Goal: Transaction & Acquisition: Purchase product/service

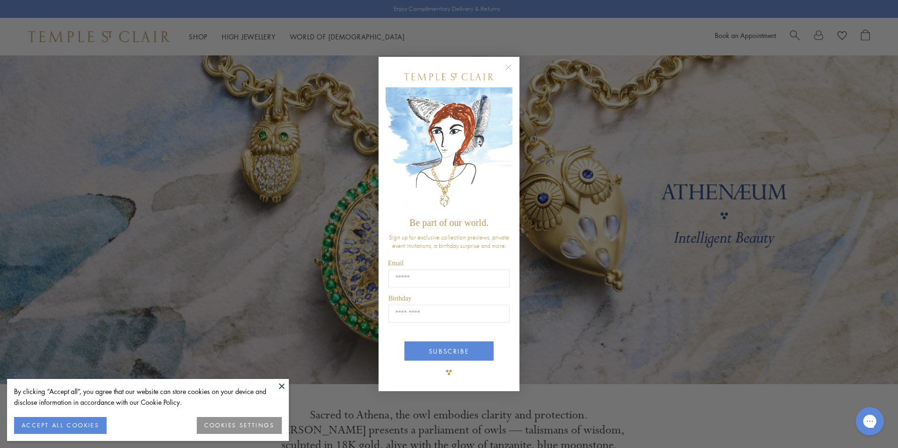
click at [507, 63] on circle "Close dialog" at bounding box center [508, 67] width 11 height 11
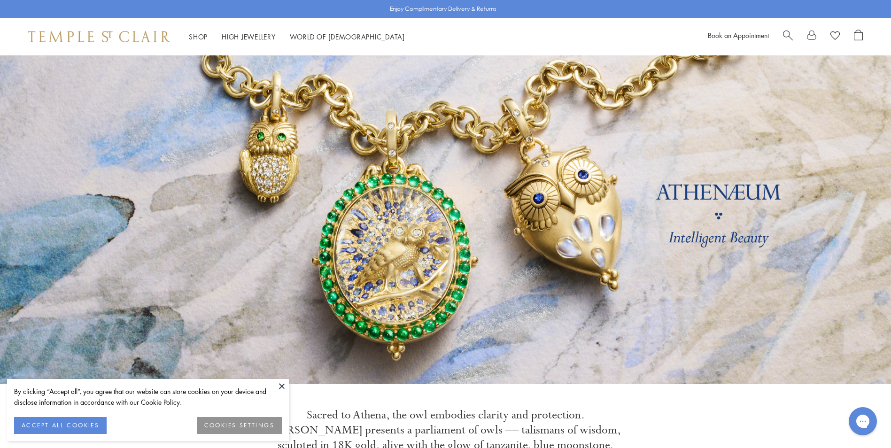
click at [783, 33] on span "Search" at bounding box center [788, 35] width 10 height 10
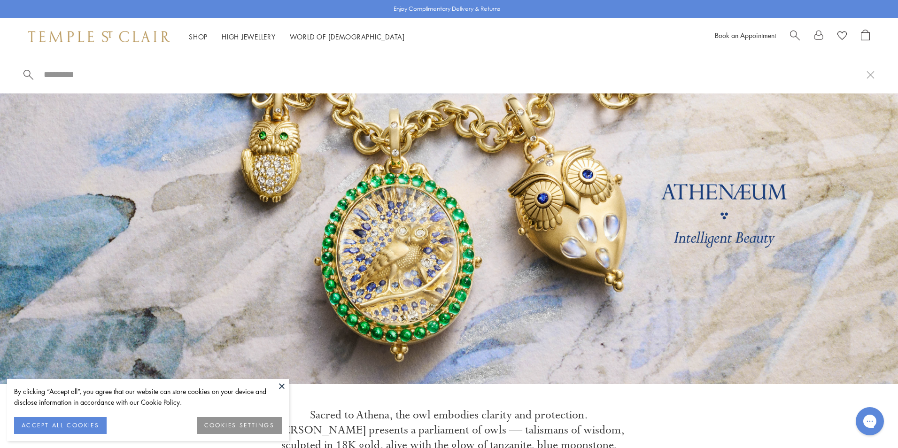
click at [794, 33] on span "Search" at bounding box center [795, 35] width 10 height 10
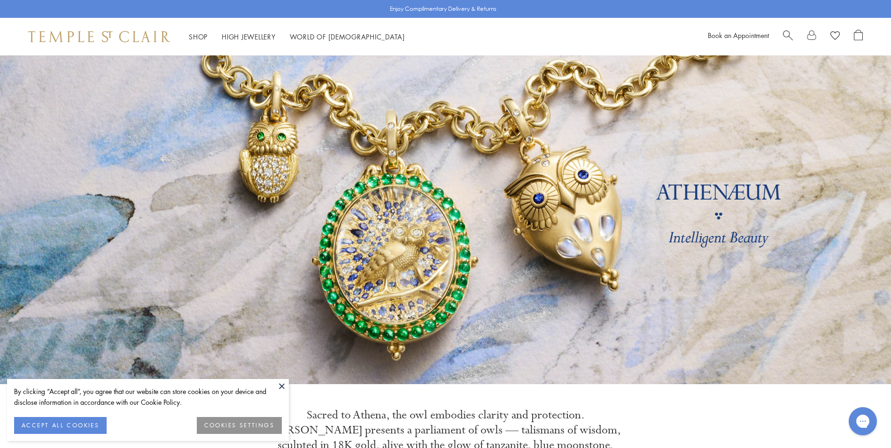
click at [787, 32] on span "Search" at bounding box center [788, 35] width 10 height 10
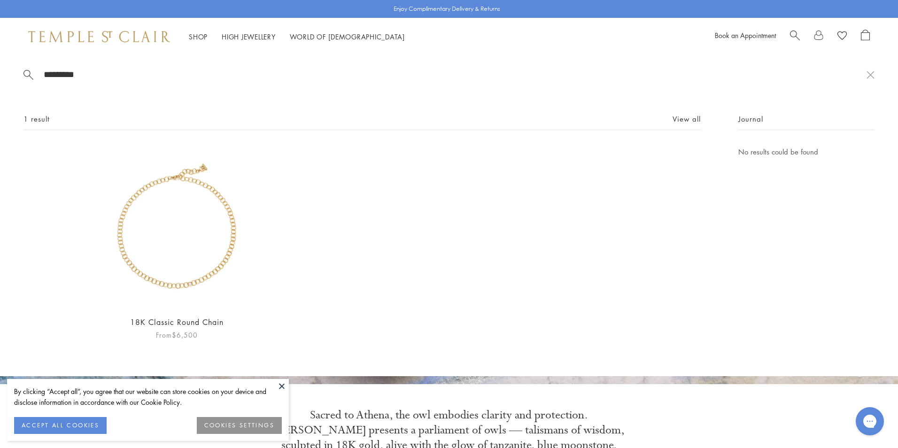
type input "*********"
click at [139, 225] on img at bounding box center [177, 227] width 162 height 162
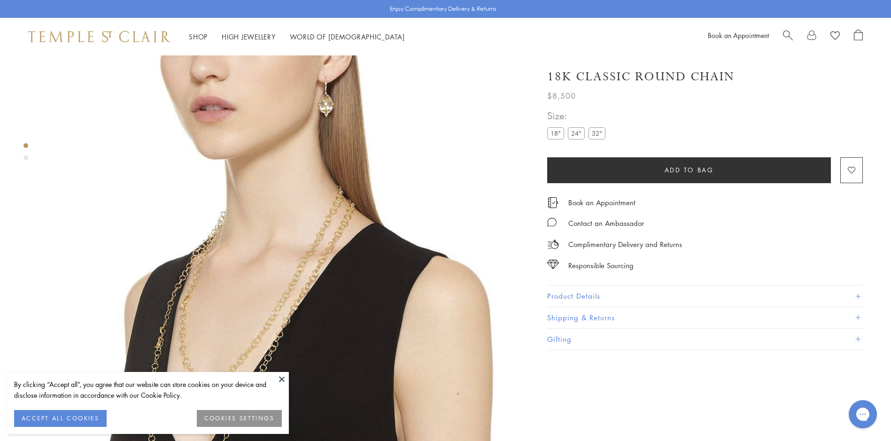
click at [652, 77] on h1 "18K Classic Round Chain" at bounding box center [640, 77] width 187 height 16
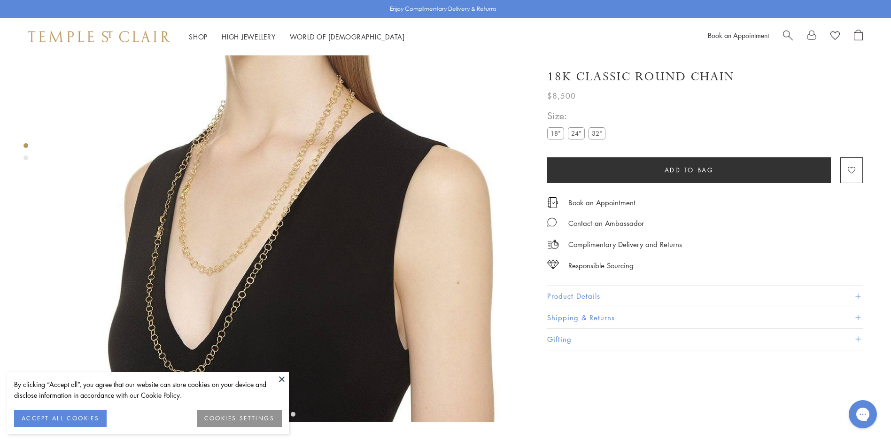
scroll to position [141, 0]
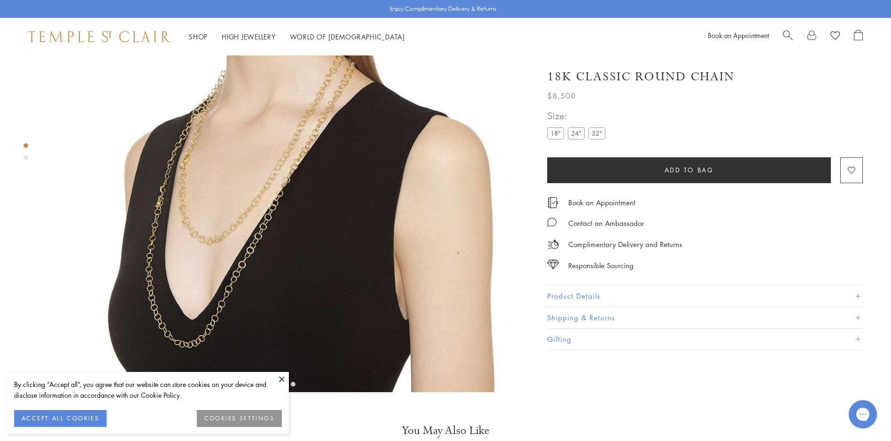
click at [80, 420] on button "ACCEPT ALL COOKIES" at bounding box center [60, 418] width 93 height 17
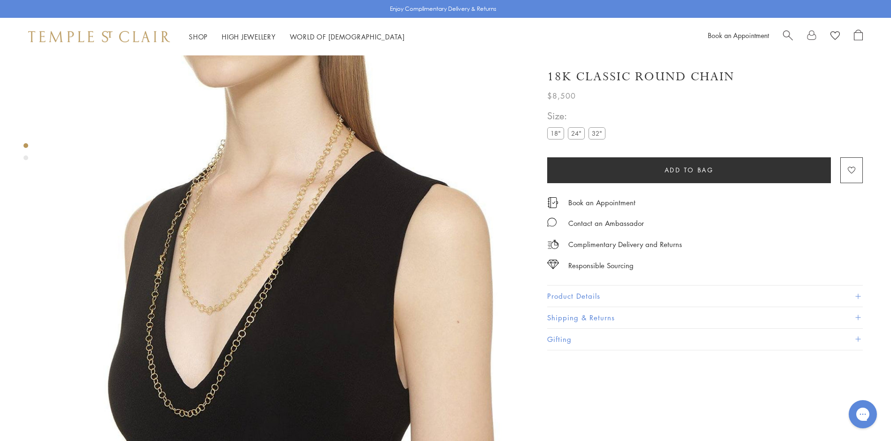
scroll to position [94, 0]
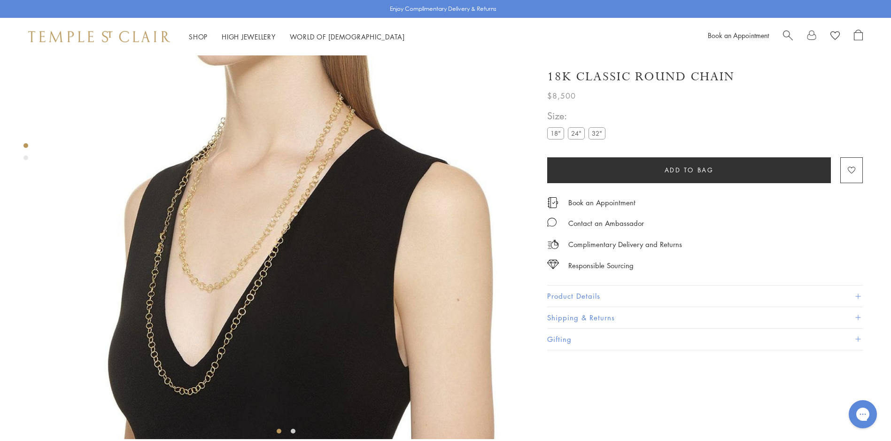
click at [596, 130] on label "32"" at bounding box center [596, 133] width 17 height 12
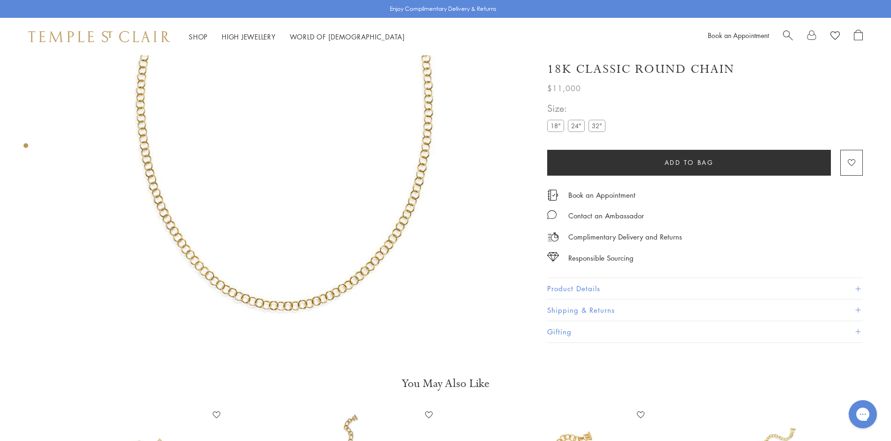
scroll to position [188, 0]
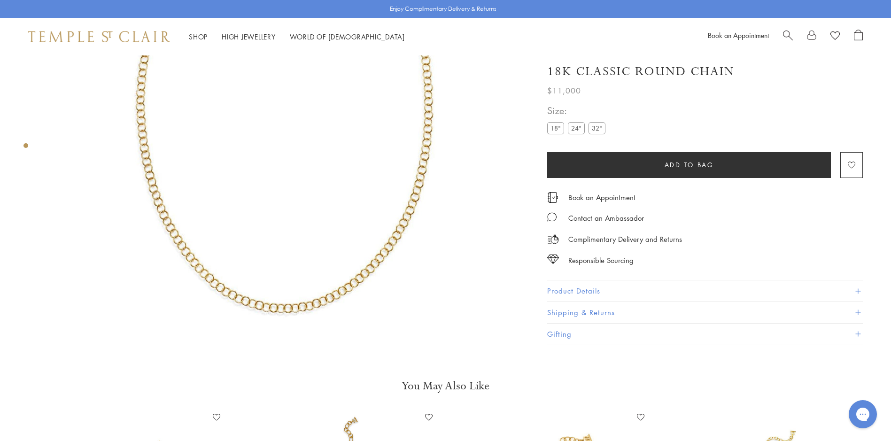
click at [569, 292] on button "Product Details" at bounding box center [705, 291] width 316 height 21
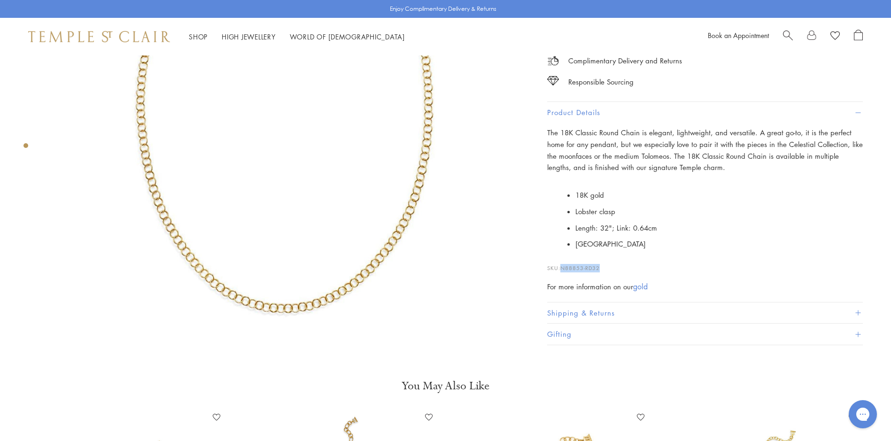
drag, startPoint x: 607, startPoint y: 267, endPoint x: 564, endPoint y: 266, distance: 43.7
click at [564, 266] on p "SKU: N88853-RD32" at bounding box center [705, 264] width 316 height 18
copy span "N88853-RD32"
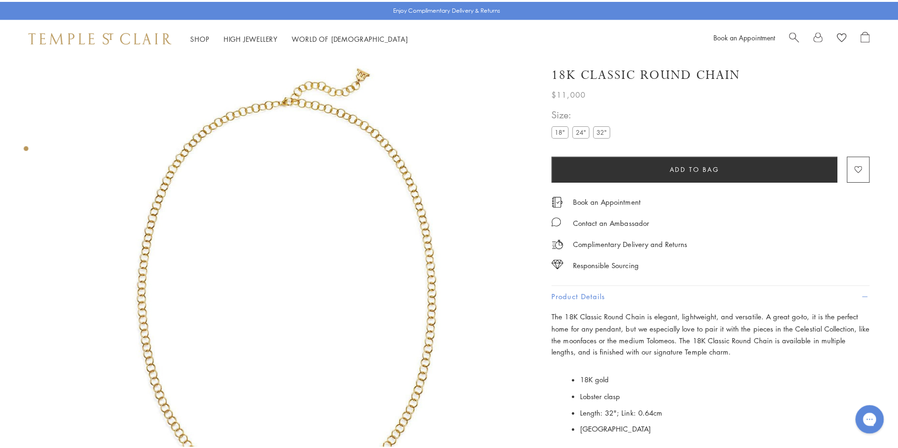
scroll to position [47, 0]
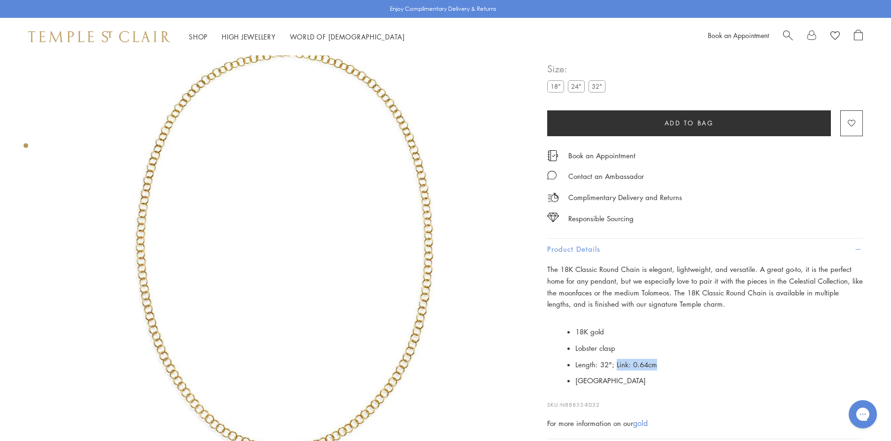
drag, startPoint x: 661, startPoint y: 363, endPoint x: 615, endPoint y: 363, distance: 45.6
click at [615, 363] on li "Length: 32"; Link: 0.64cm" at bounding box center [718, 364] width 287 height 16
copy span "Link: 0.64cm"
click at [786, 35] on span "Search" at bounding box center [788, 35] width 10 height 10
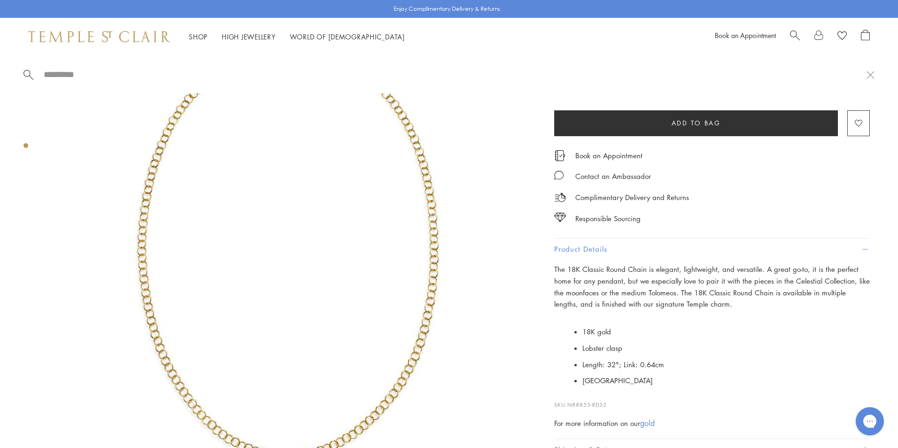
paste input "**********"
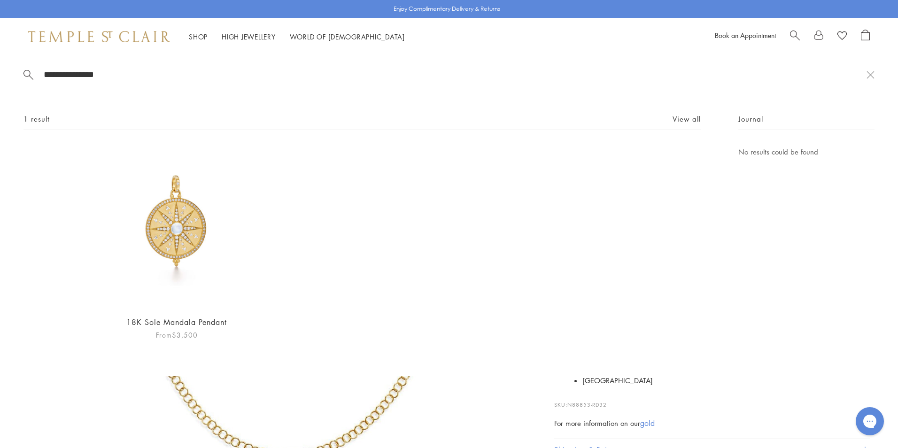
type input "**********"
click at [175, 212] on img at bounding box center [177, 227] width 162 height 162
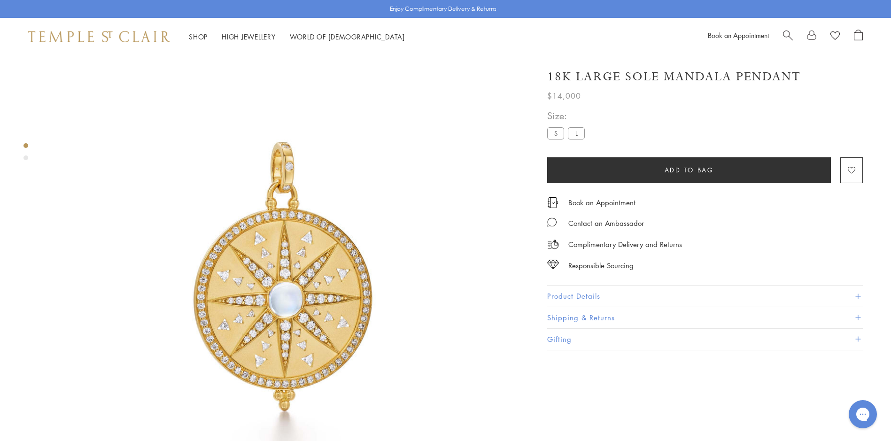
click at [562, 294] on button "Product Details" at bounding box center [705, 296] width 316 height 21
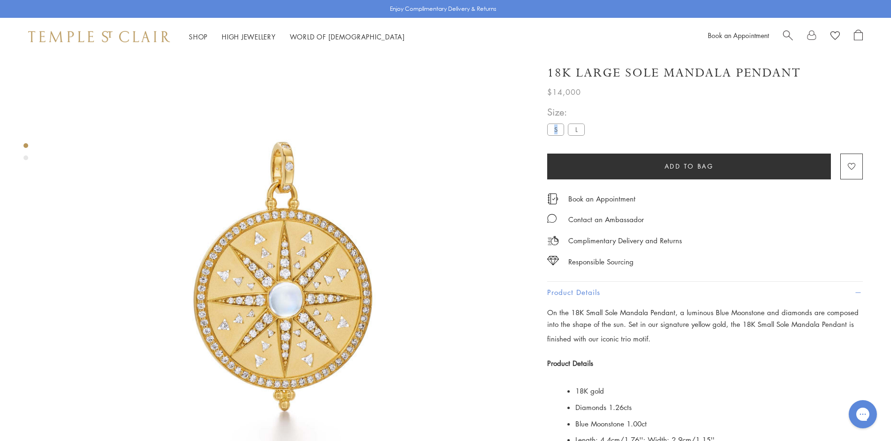
click at [556, 135] on label "S" at bounding box center [555, 130] width 17 height 12
click at [554, 135] on label "S" at bounding box center [555, 130] width 17 height 12
click at [554, 135] on form "**********" at bounding box center [705, 141] width 316 height 75
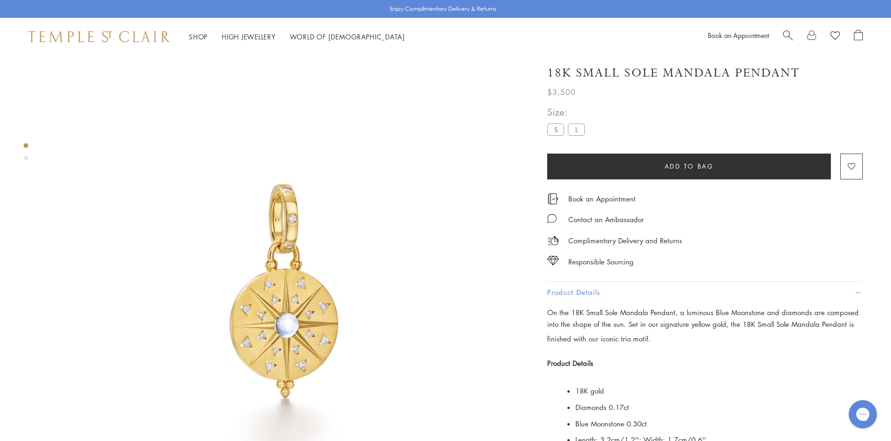
click at [581, 131] on label "L" at bounding box center [576, 130] width 17 height 12
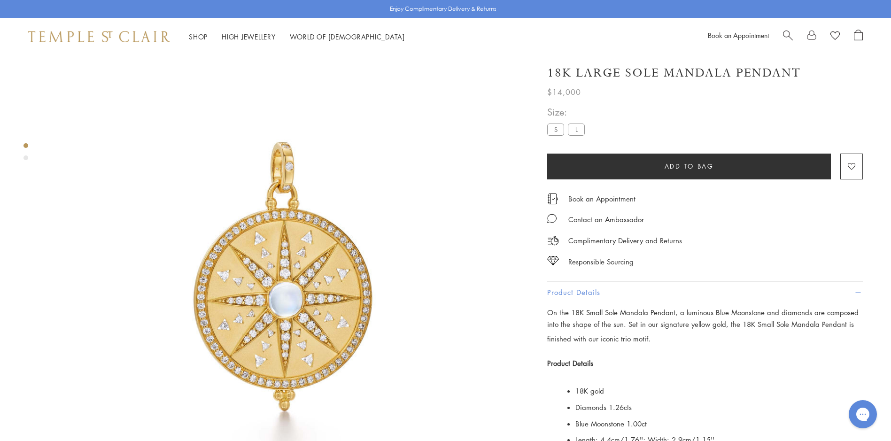
click at [787, 34] on span "Search" at bounding box center [788, 35] width 10 height 10
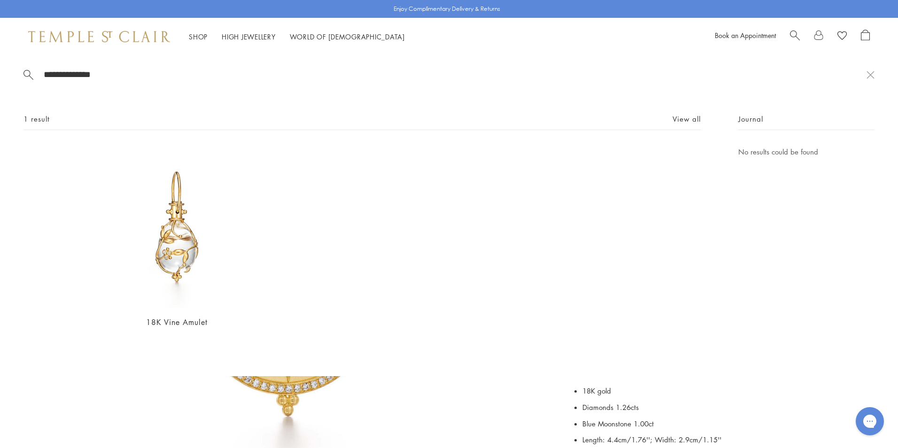
type input "**********"
click at [164, 343] on div "**********" at bounding box center [449, 215] width 898 height 321
click at [175, 263] on img at bounding box center [177, 227] width 162 height 162
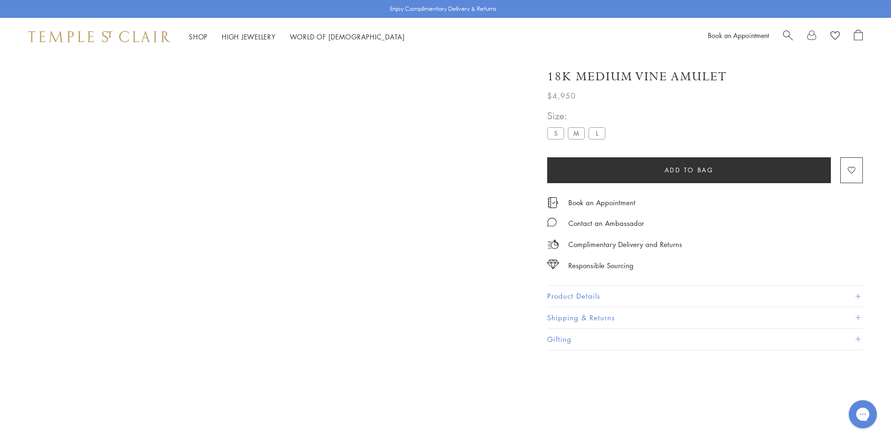
scroll to position [55, 0]
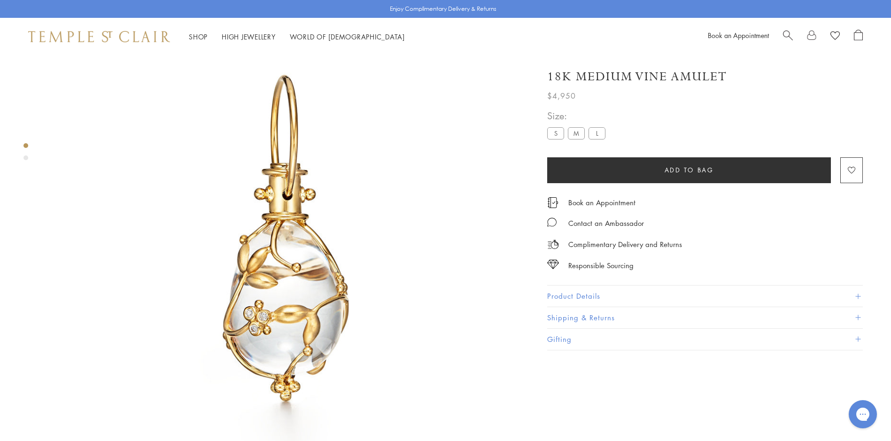
click at [594, 136] on label "L" at bounding box center [596, 133] width 17 height 12
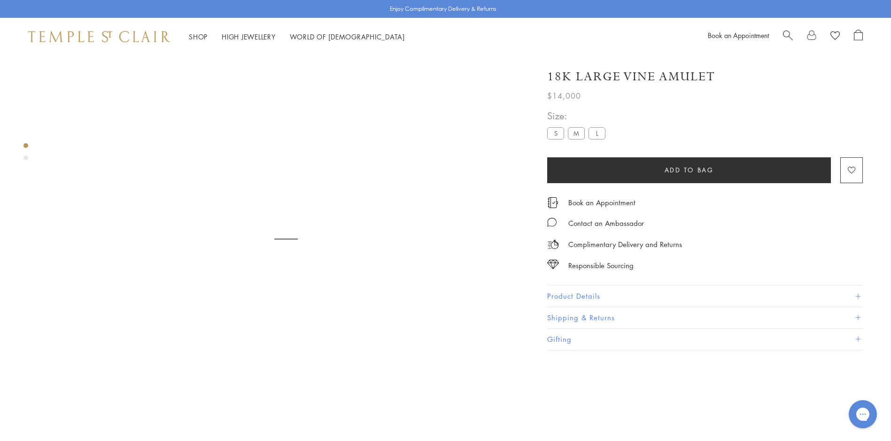
click at [574, 133] on label "M" at bounding box center [576, 133] width 17 height 12
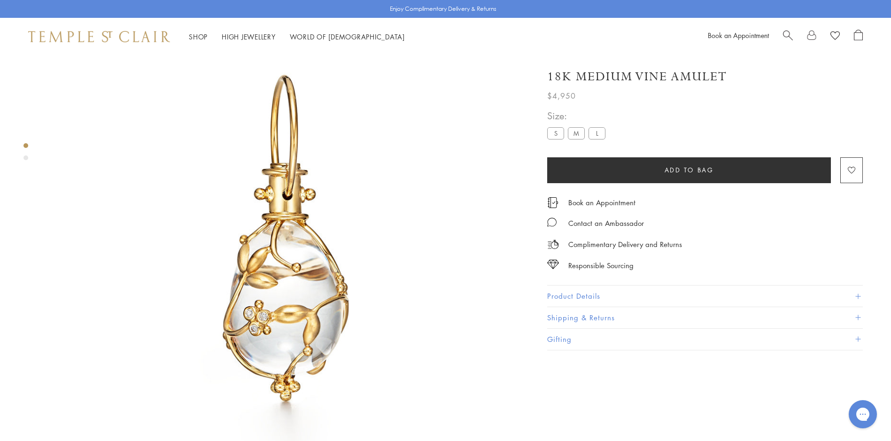
click at [588, 294] on button "Product Details" at bounding box center [705, 296] width 316 height 21
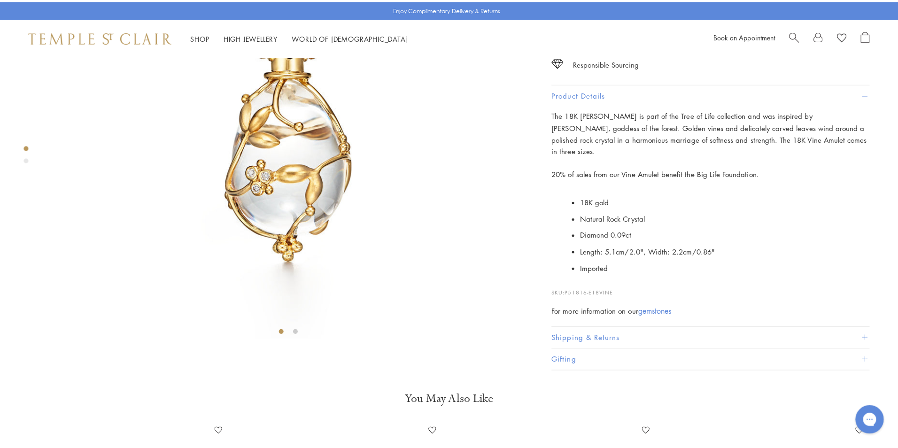
scroll to position [290, 0]
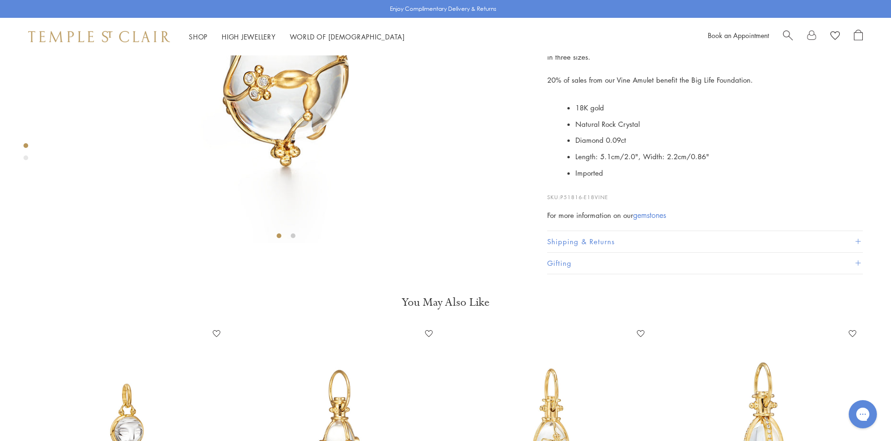
click at [798, 38] on div at bounding box center [823, 37] width 80 height 14
click at [786, 35] on span "Search" at bounding box center [788, 35] width 10 height 10
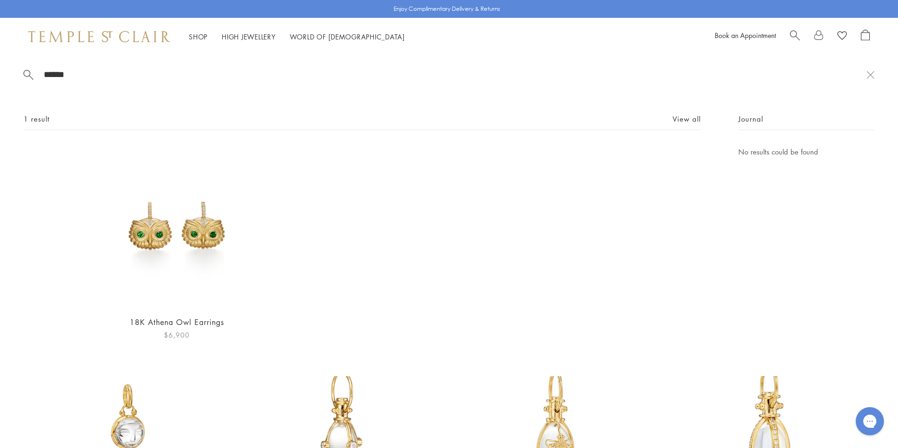
type input "******"
click at [198, 232] on img at bounding box center [177, 227] width 162 height 162
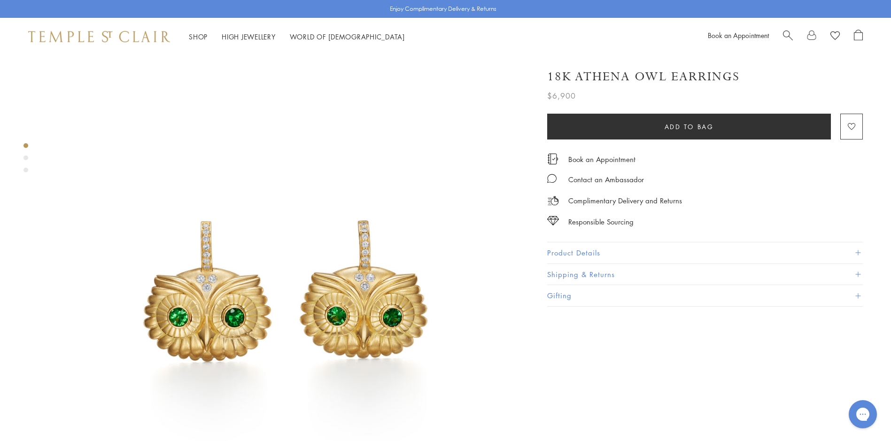
click at [269, 222] on img at bounding box center [286, 294] width 478 height 478
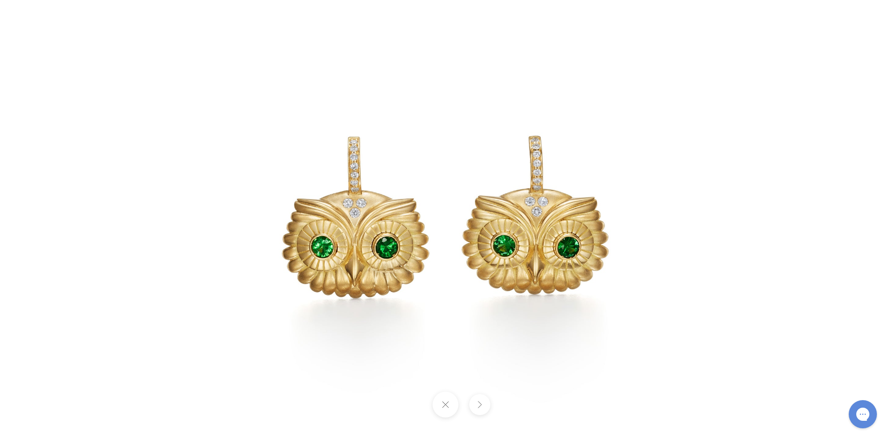
click at [451, 398] on button at bounding box center [446, 405] width 26 height 26
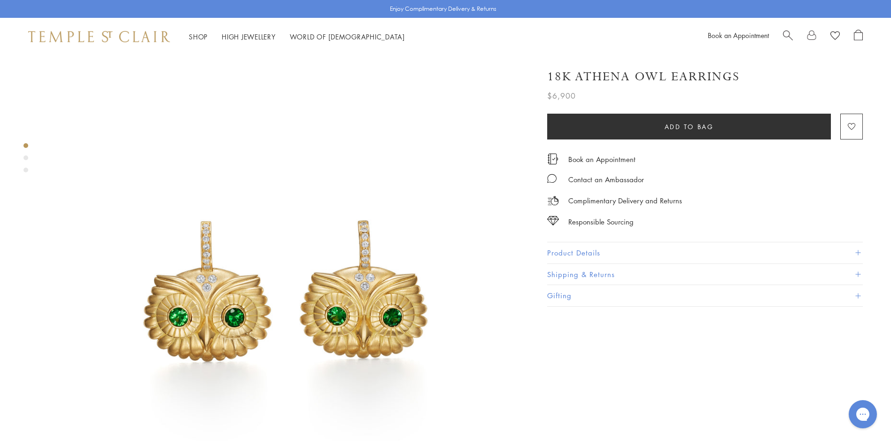
click at [571, 259] on button "Product Details" at bounding box center [705, 252] width 316 height 21
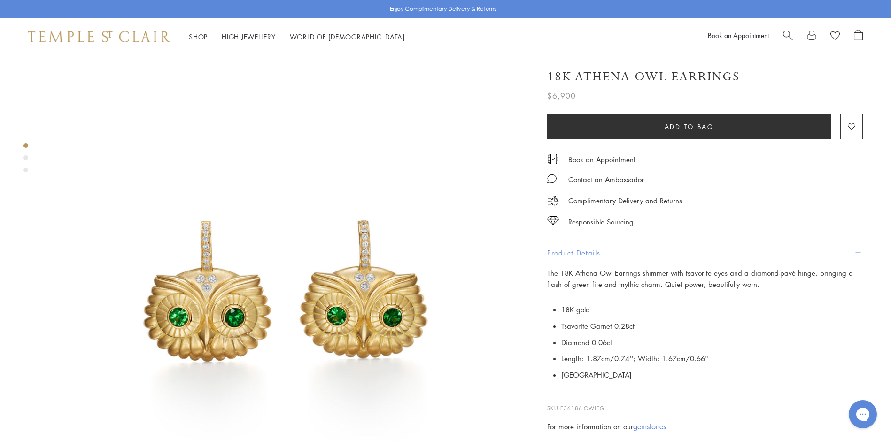
click at [788, 36] on span "Search" at bounding box center [788, 35] width 10 height 10
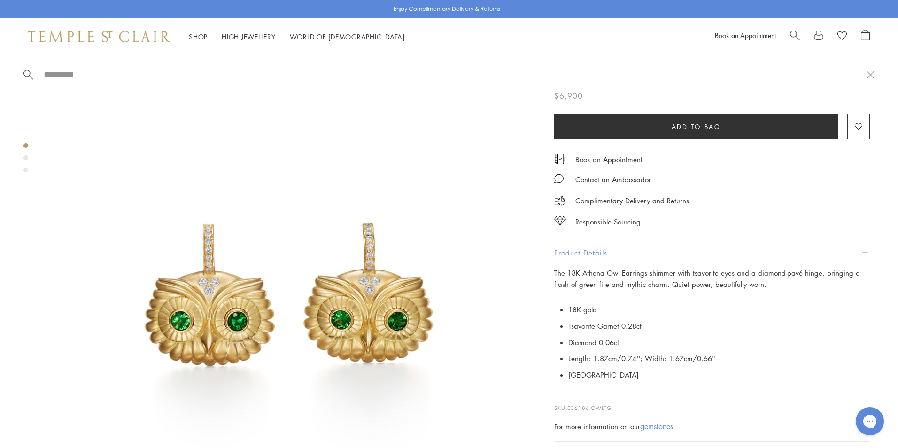
paste input "**********"
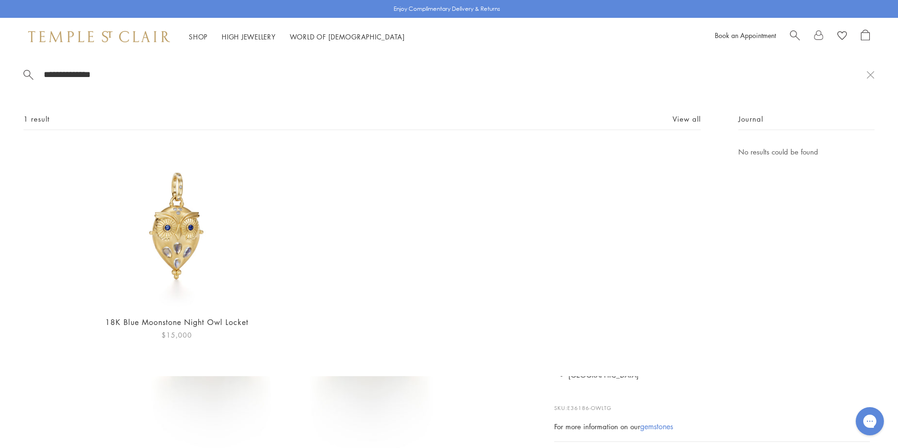
type input "**********"
click at [172, 237] on img at bounding box center [177, 227] width 162 height 162
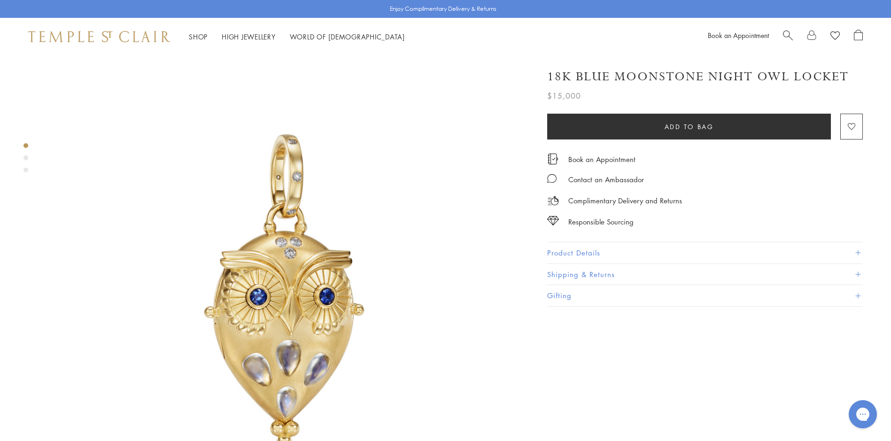
click at [263, 253] on img at bounding box center [286, 294] width 478 height 478
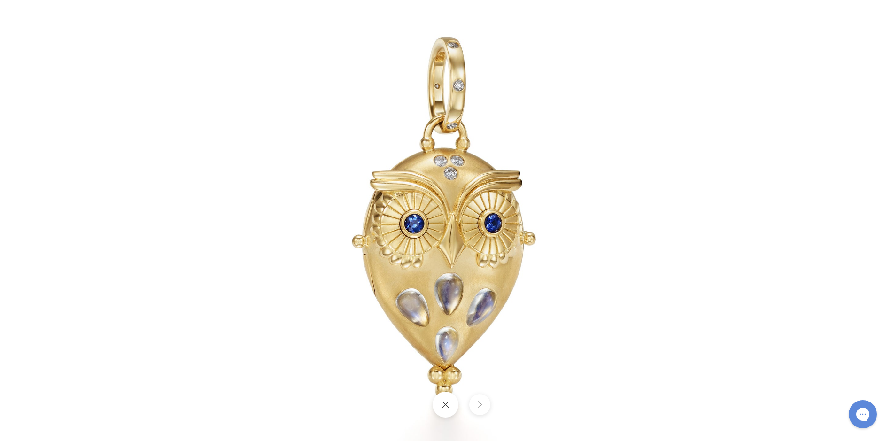
click at [454, 408] on button at bounding box center [446, 405] width 26 height 26
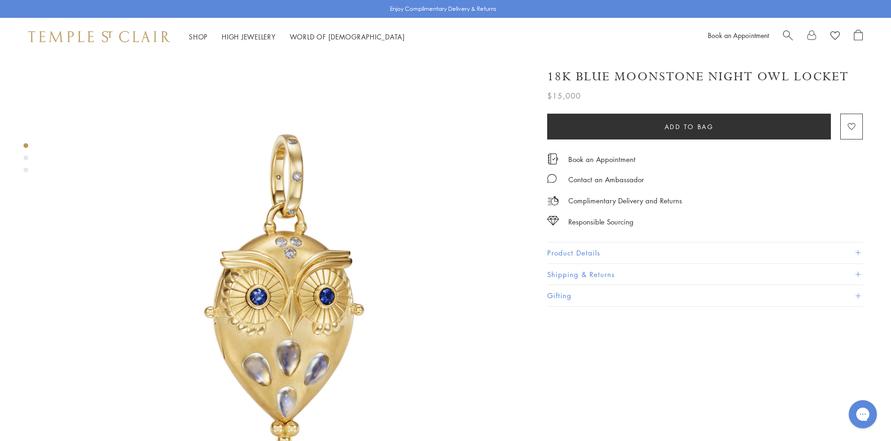
click at [586, 252] on button "Product Details" at bounding box center [705, 252] width 316 height 21
